Goal: Information Seeking & Learning: Find specific page/section

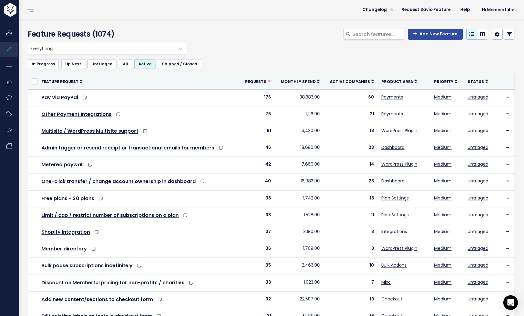
click at [170, 46] on span "Everything" at bounding box center [101, 48] width 147 height 12
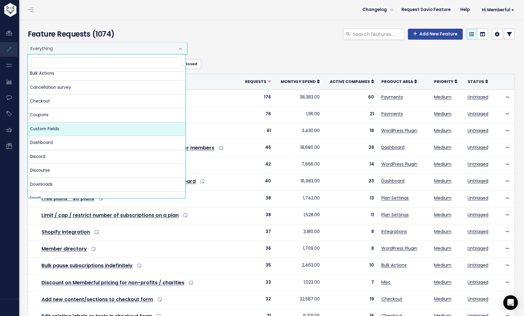
scroll to position [60, 0]
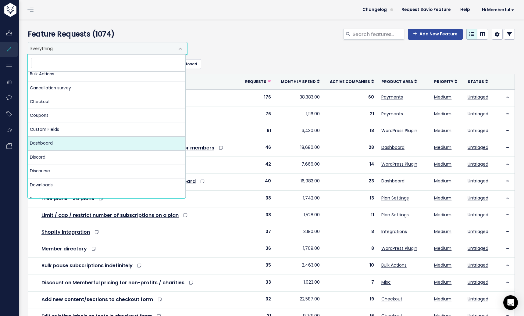
select select "MAIN:DASHBOARD"
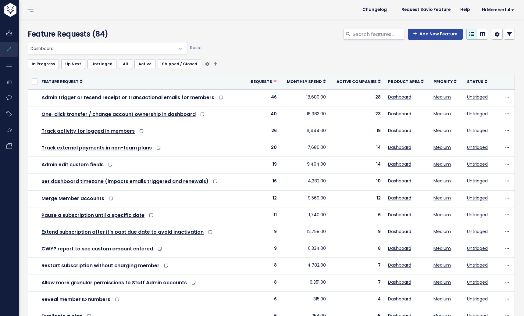
click at [147, 66] on link "Active" at bounding box center [144, 64] width 21 height 10
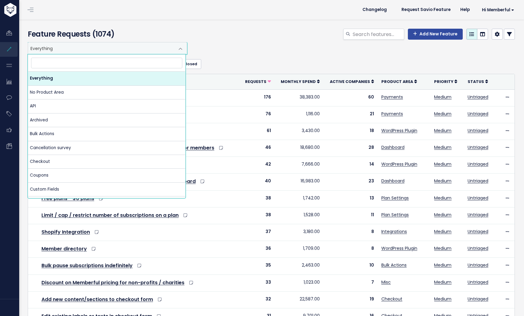
click at [143, 47] on span "Everything" at bounding box center [101, 48] width 147 height 12
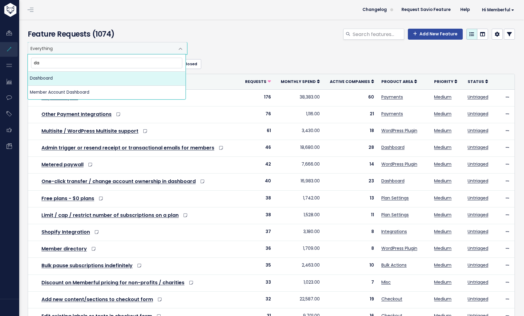
type input "d"
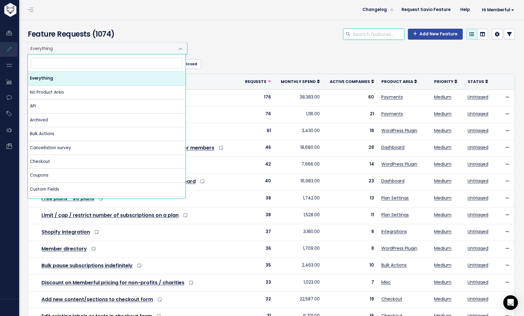
click at [363, 37] on input "search" at bounding box center [378, 34] width 52 height 11
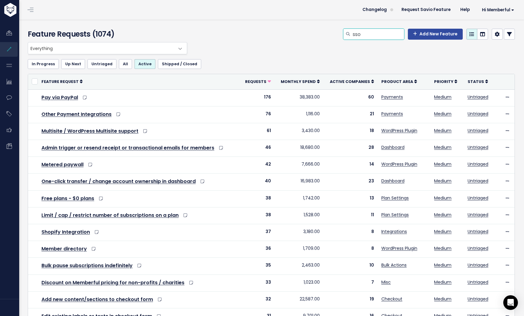
type input "sso"
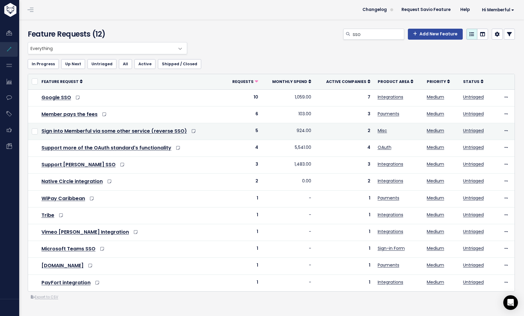
scroll to position [3, 0]
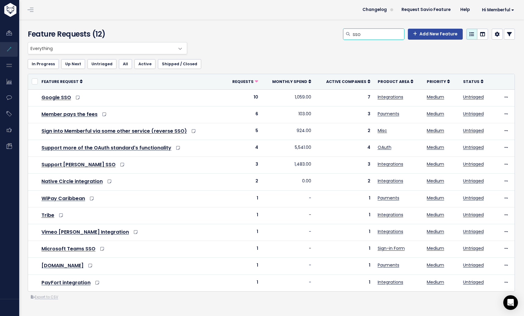
click at [352, 34] on input "sso" at bounding box center [378, 34] width 52 height 11
type input "2fa"
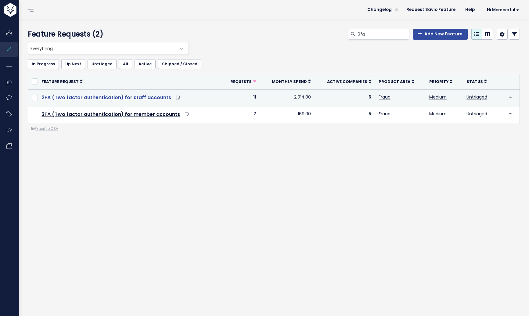
click at [146, 97] on link "2FA (Two factor authentication) for staff accounts" at bounding box center [106, 97] width 130 height 7
